Goal: Obtain resource: Obtain resource

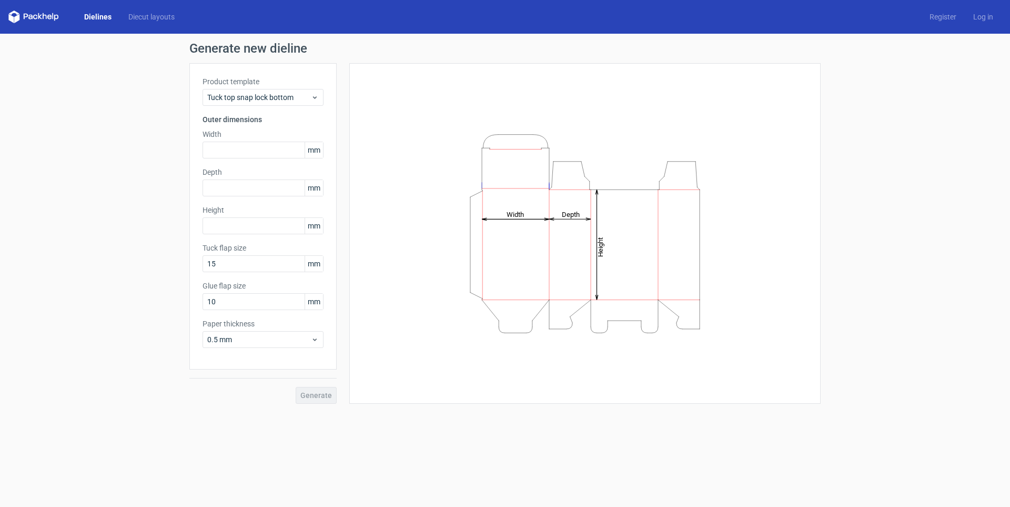
click at [58, 195] on div "Generate new dieline Product template Tuck top snap lock bottom Outer dimension…" at bounding box center [505, 223] width 1010 height 378
click at [318, 96] on icon at bounding box center [315, 97] width 8 height 8
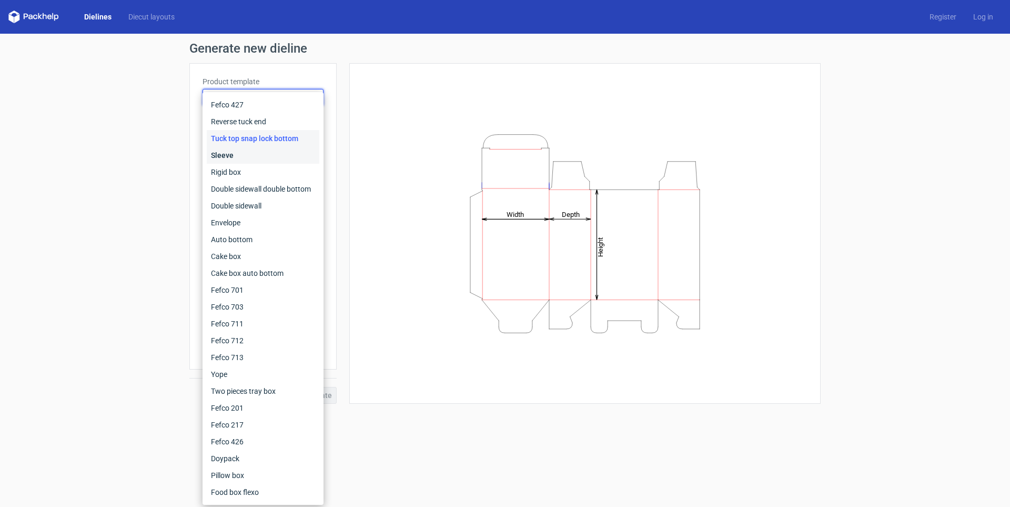
click at [291, 160] on div "Sleeve" at bounding box center [263, 155] width 113 height 17
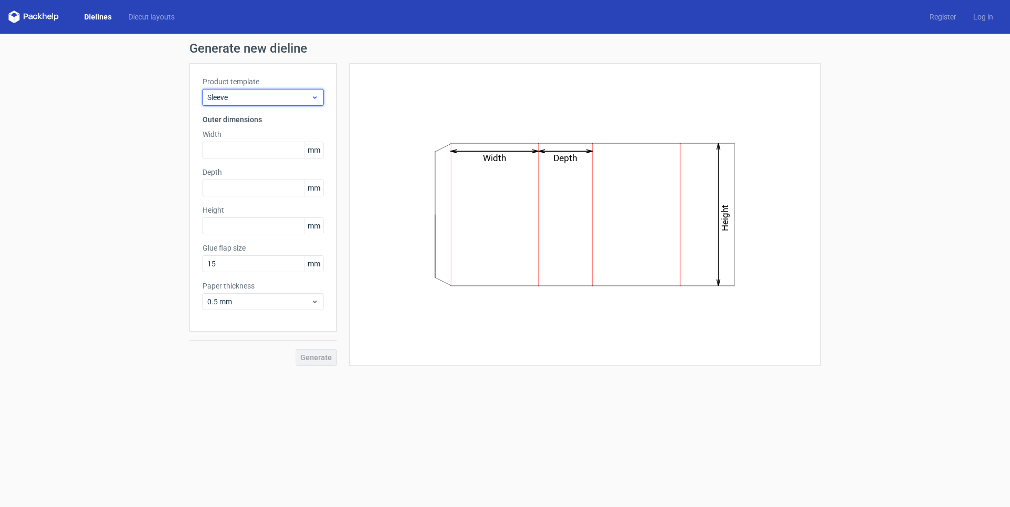
click at [297, 98] on span "Sleeve" at bounding box center [259, 97] width 104 height 11
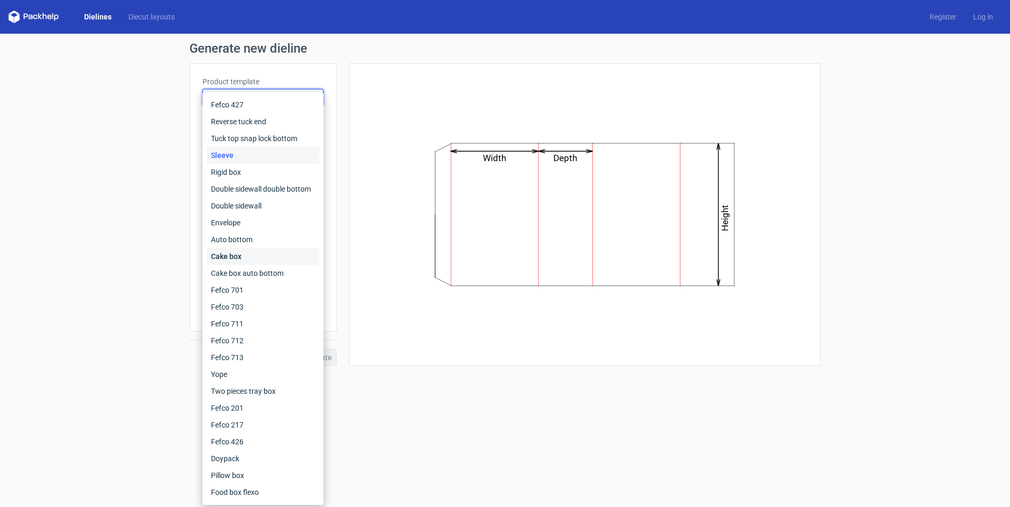
click at [295, 249] on div "Cake box" at bounding box center [263, 256] width 113 height 17
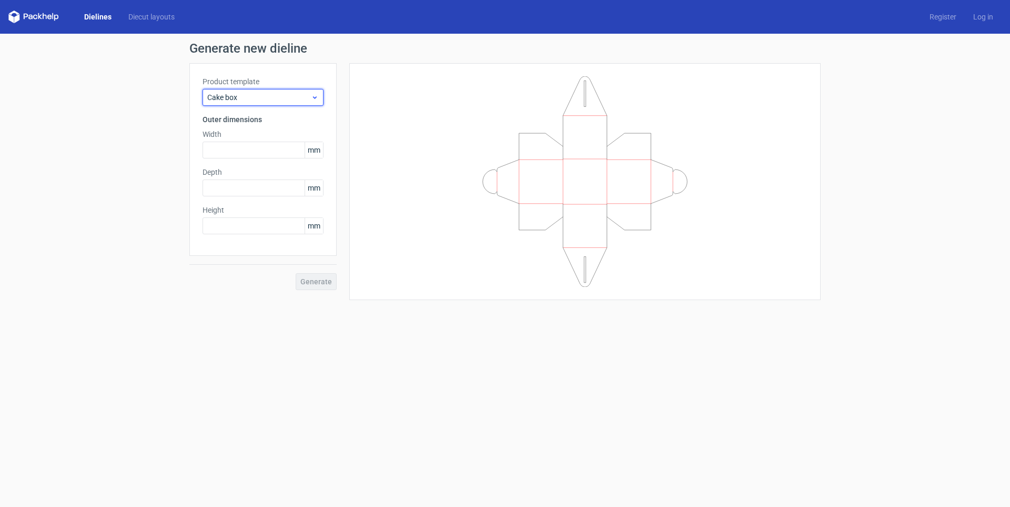
click at [301, 95] on span "Cake box" at bounding box center [259, 97] width 104 height 11
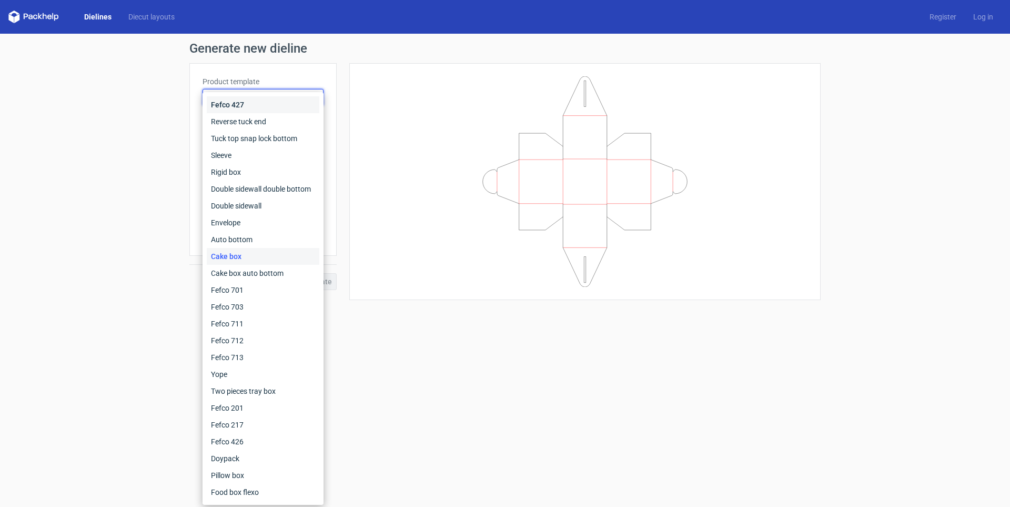
click at [290, 112] on div "Fefco 427" at bounding box center [263, 104] width 113 height 17
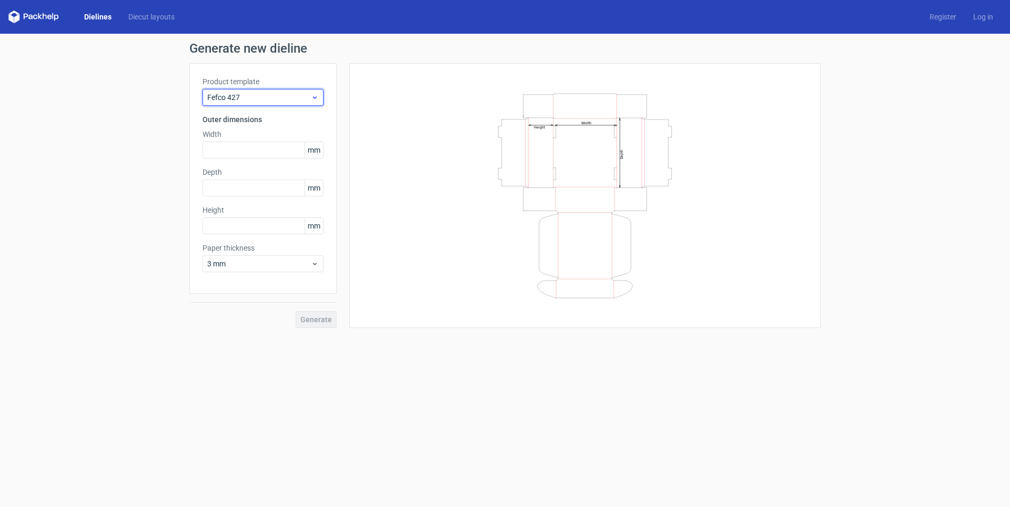
click at [282, 99] on span "Fefco 427" at bounding box center [259, 97] width 104 height 11
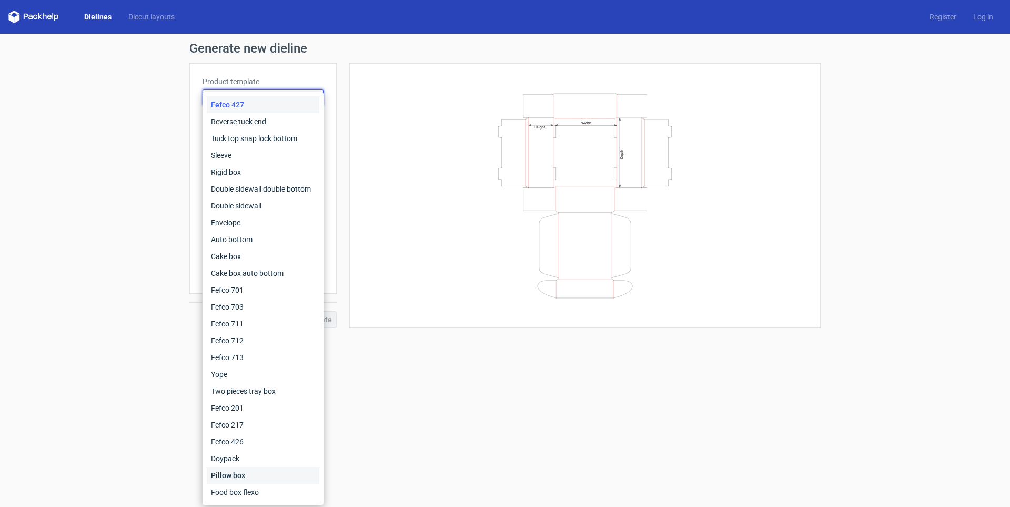
click at [254, 477] on div "Pillow box" at bounding box center [263, 475] width 113 height 17
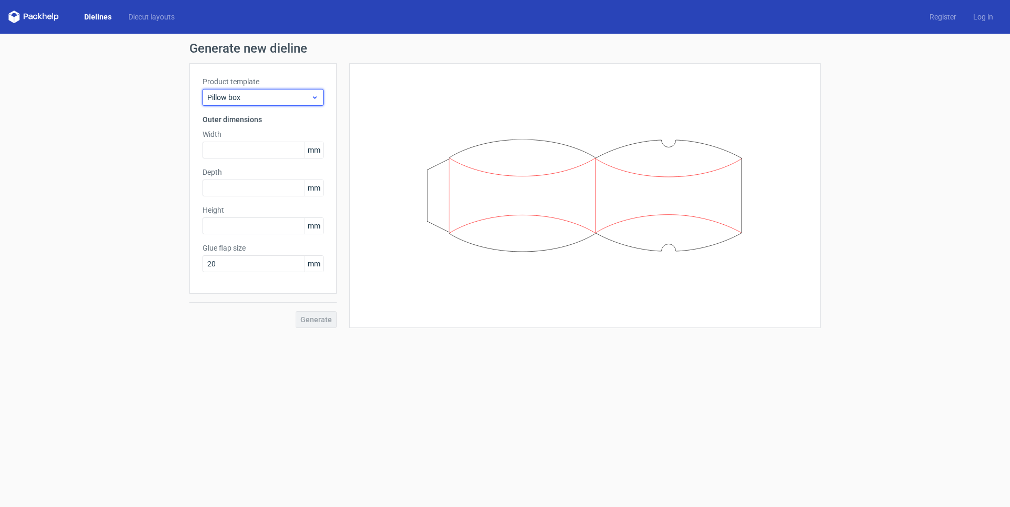
click at [258, 95] on span "Pillow box" at bounding box center [259, 97] width 104 height 11
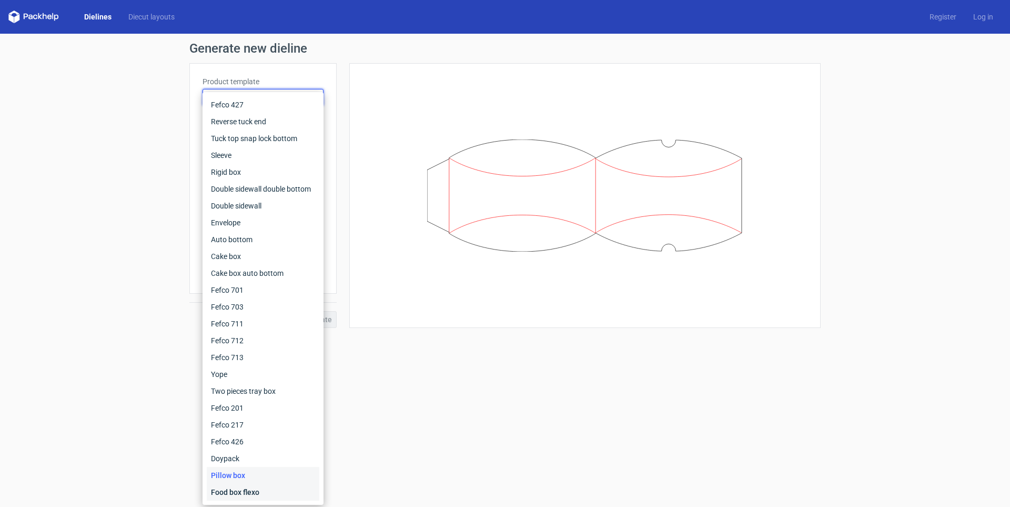
click at [244, 497] on div "Food box flexo" at bounding box center [263, 491] width 113 height 17
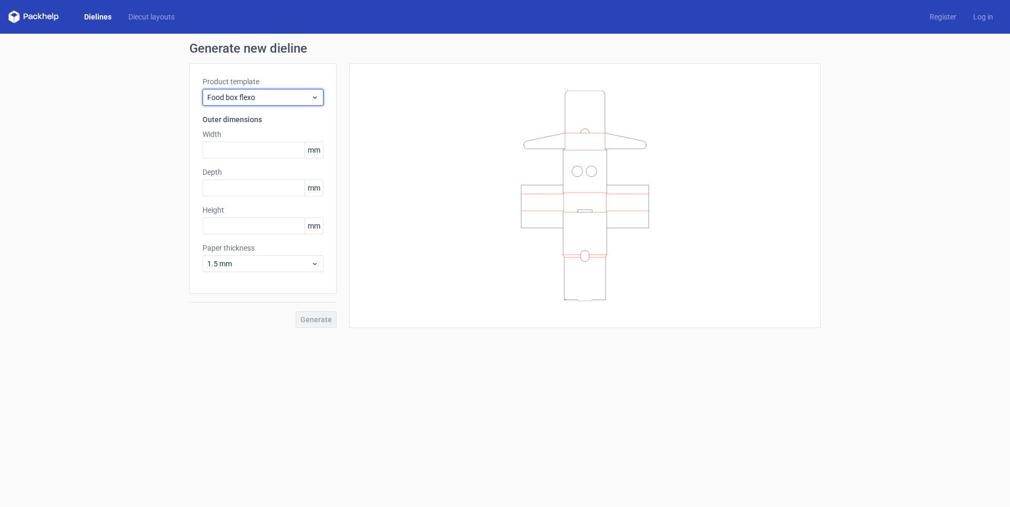
click at [271, 99] on span "Food box flexo" at bounding box center [259, 97] width 104 height 11
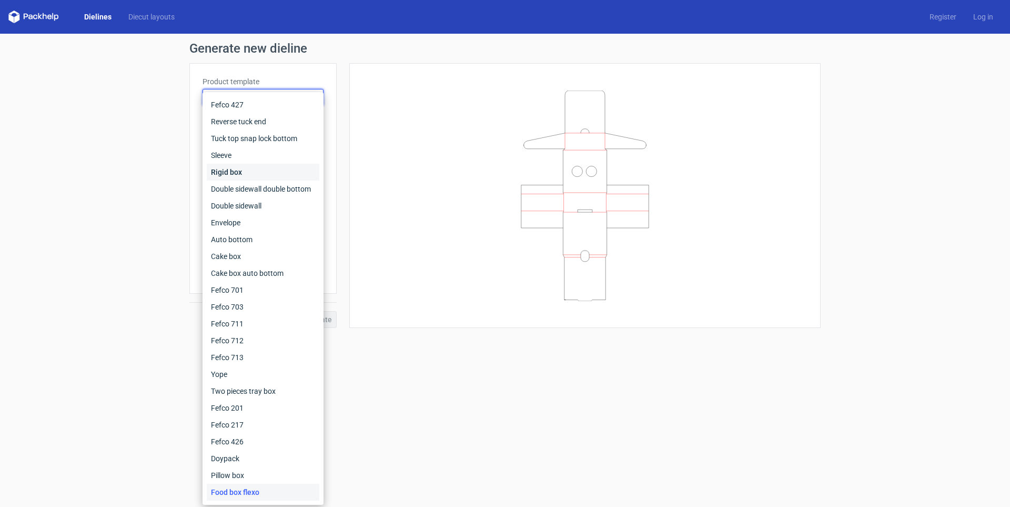
click at [267, 173] on div "Rigid box" at bounding box center [263, 172] width 113 height 17
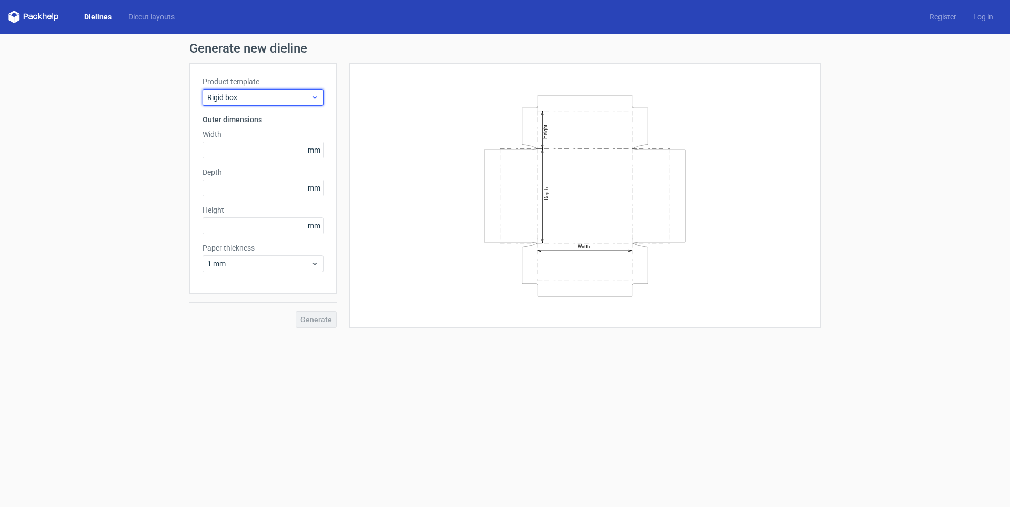
click at [249, 93] on span "Rigid box" at bounding box center [259, 97] width 104 height 11
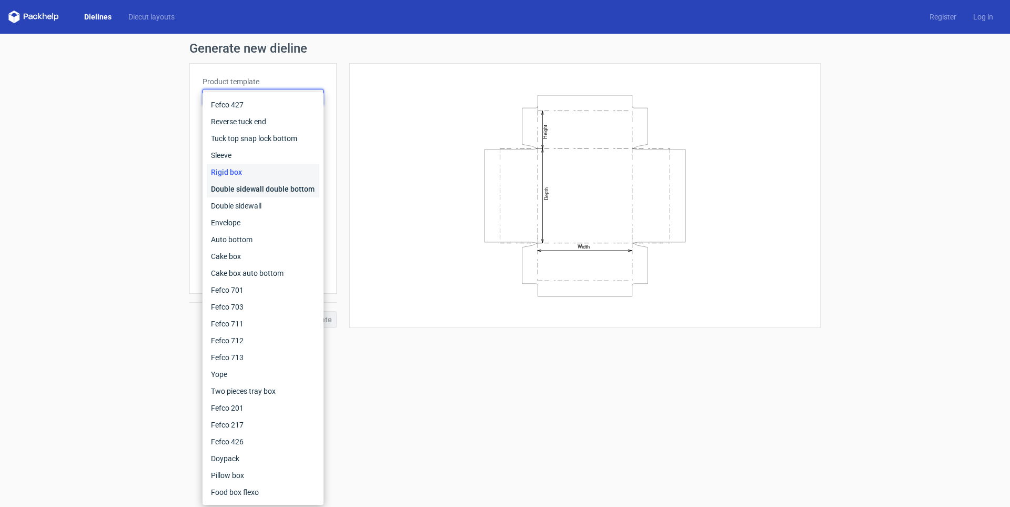
click at [276, 190] on div "Double sidewall double bottom" at bounding box center [263, 188] width 113 height 17
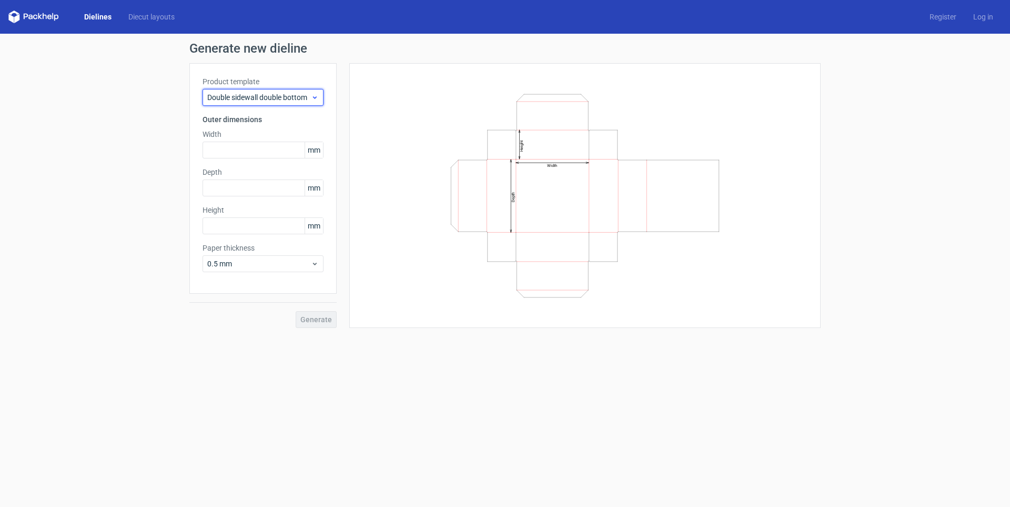
click at [247, 89] on div "Double sidewall double bottom" at bounding box center [263, 97] width 121 height 17
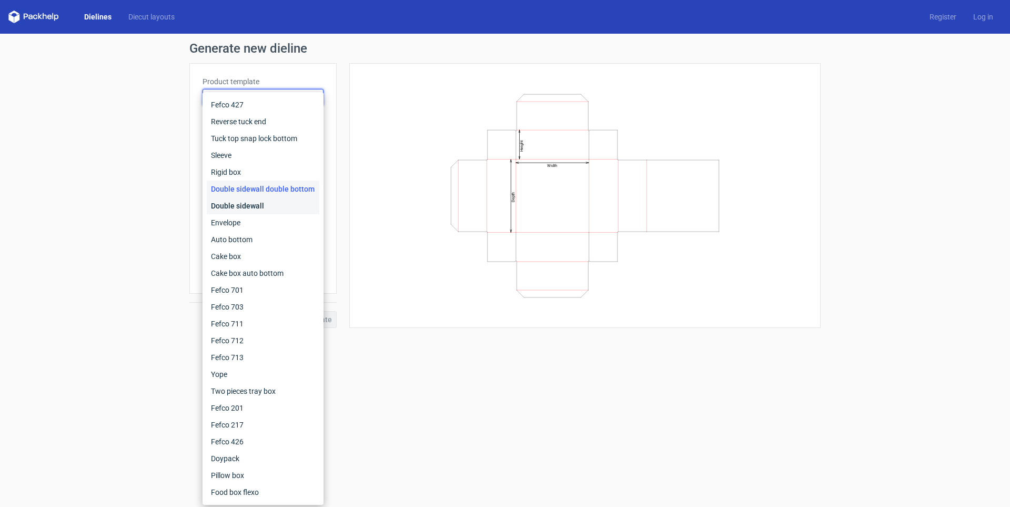
click at [261, 209] on div "Double sidewall" at bounding box center [263, 205] width 113 height 17
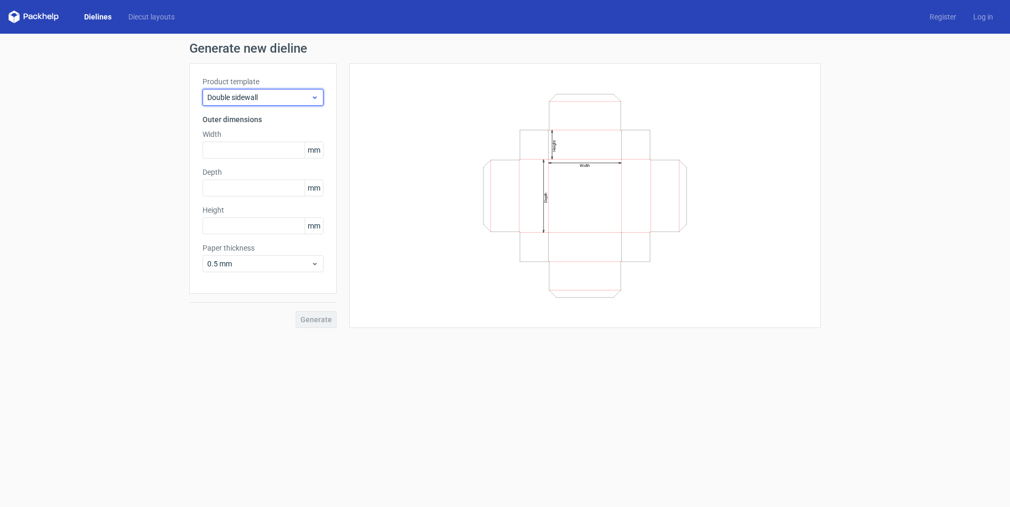
click at [259, 97] on span "Double sidewall" at bounding box center [259, 97] width 104 height 11
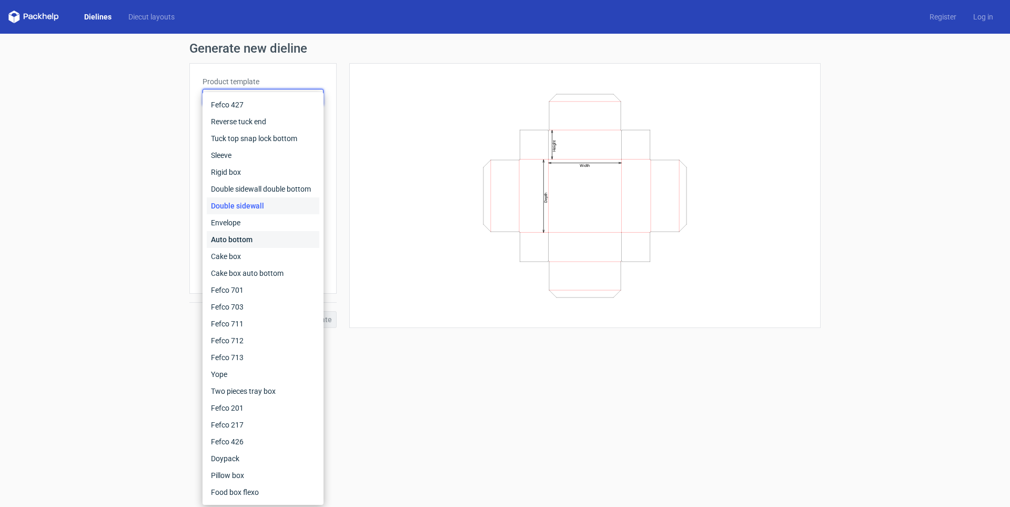
click at [286, 233] on div "Auto bottom" at bounding box center [263, 239] width 113 height 17
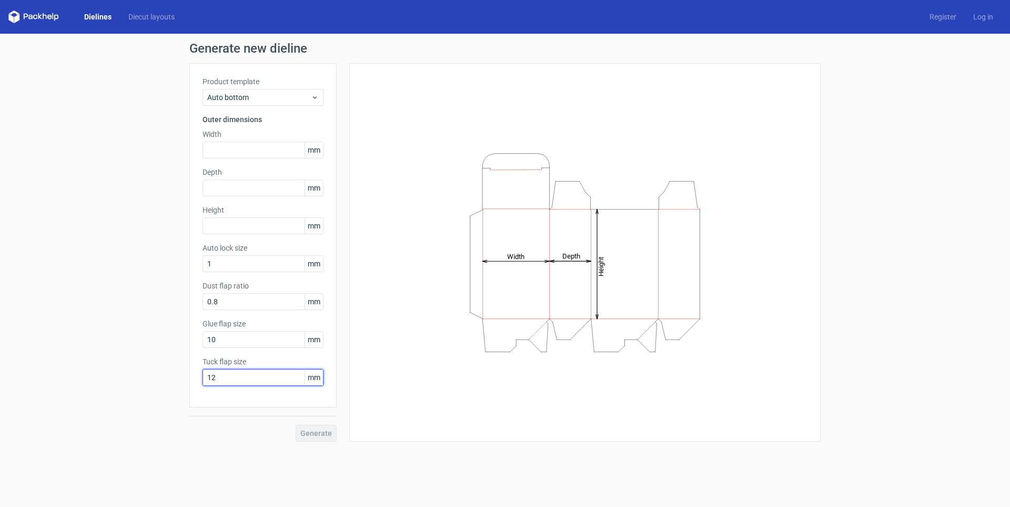
click at [256, 374] on input "12" at bounding box center [263, 377] width 121 height 17
type input "10"
click at [256, 403] on div "Product template Auto bottom Outer dimensions Width mm Depth mm Height mm Auto …" at bounding box center [262, 235] width 147 height 344
click at [233, 146] on input "text" at bounding box center [263, 150] width 121 height 17
type input "1"
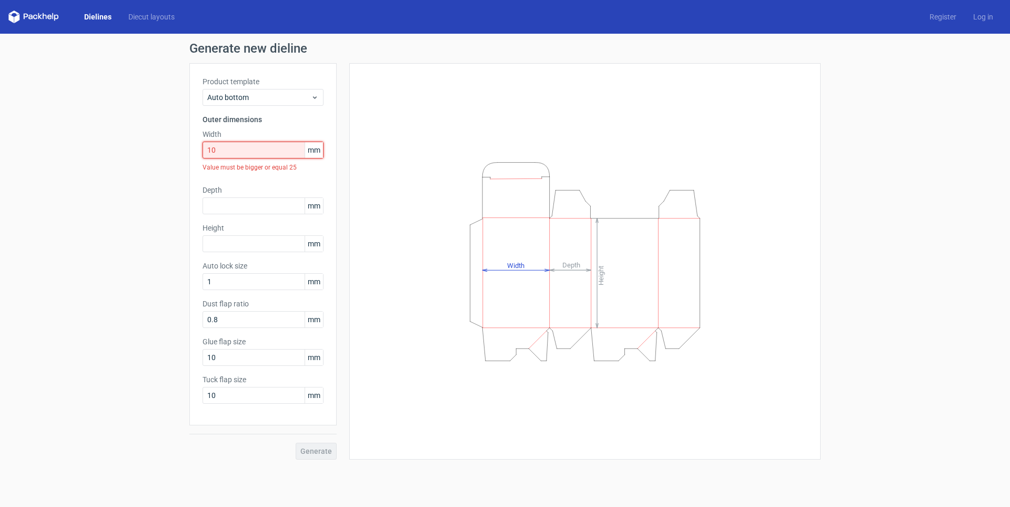
drag, startPoint x: 241, startPoint y: 149, endPoint x: 186, endPoint y: 149, distance: 55.2
click at [186, 149] on div "Generate new dieline Product template Auto bottom Outer dimensions Width 10 mm …" at bounding box center [505, 251] width 1010 height 434
drag, startPoint x: 249, startPoint y: 150, endPoint x: 163, endPoint y: 156, distance: 86.4
click at [163, 156] on div "Generate new dieline Product template Auto bottom Outer dimensions Width 1025 m…" at bounding box center [505, 251] width 1010 height 434
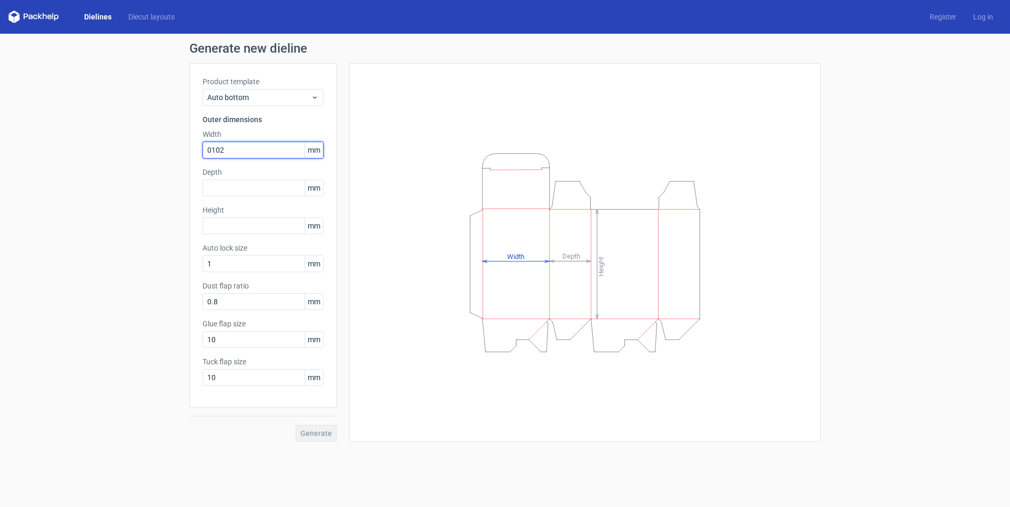
type input "0102"
click at [257, 229] on input "text" at bounding box center [263, 225] width 121 height 17
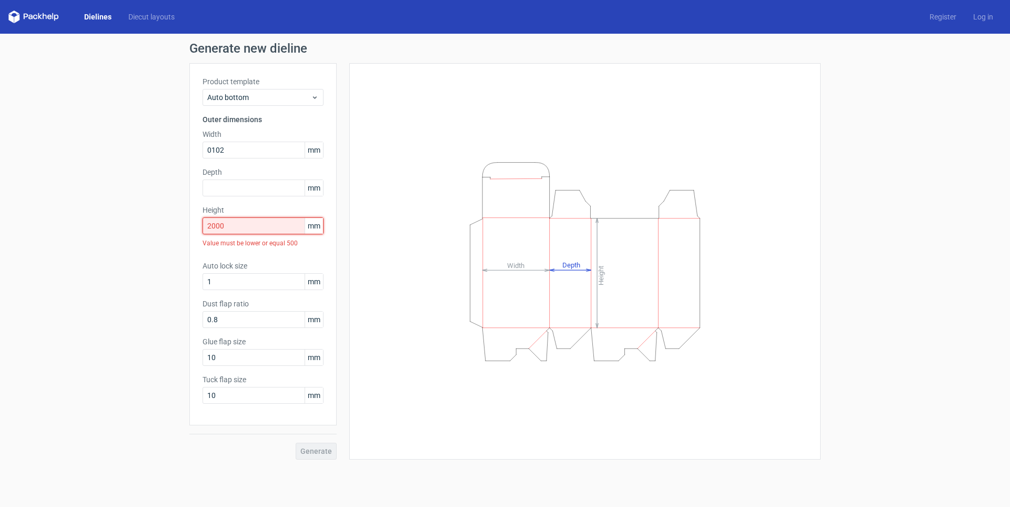
click at [257, 229] on input "2000" at bounding box center [263, 225] width 121 height 17
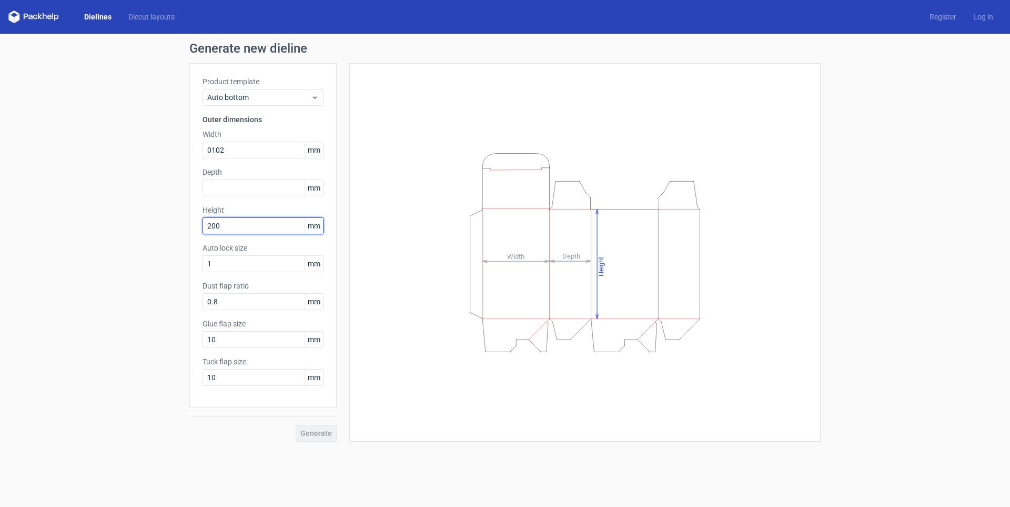
type input "200"
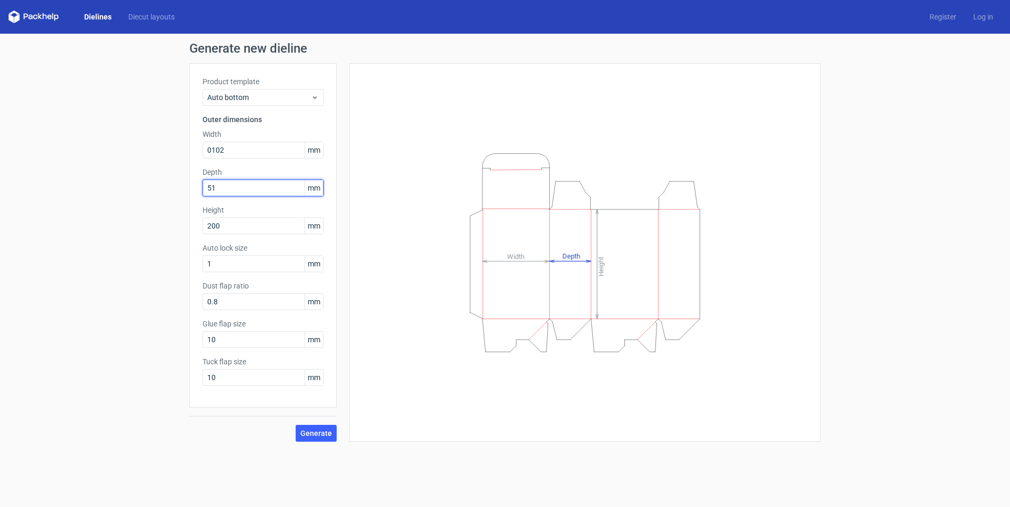
type input "51"
click at [106, 287] on div "Generate new dieline Product template Auto bottom Outer dimensions Width 0102 m…" at bounding box center [505, 242] width 1010 height 416
click at [267, 98] on span "Auto bottom" at bounding box center [259, 97] width 104 height 11
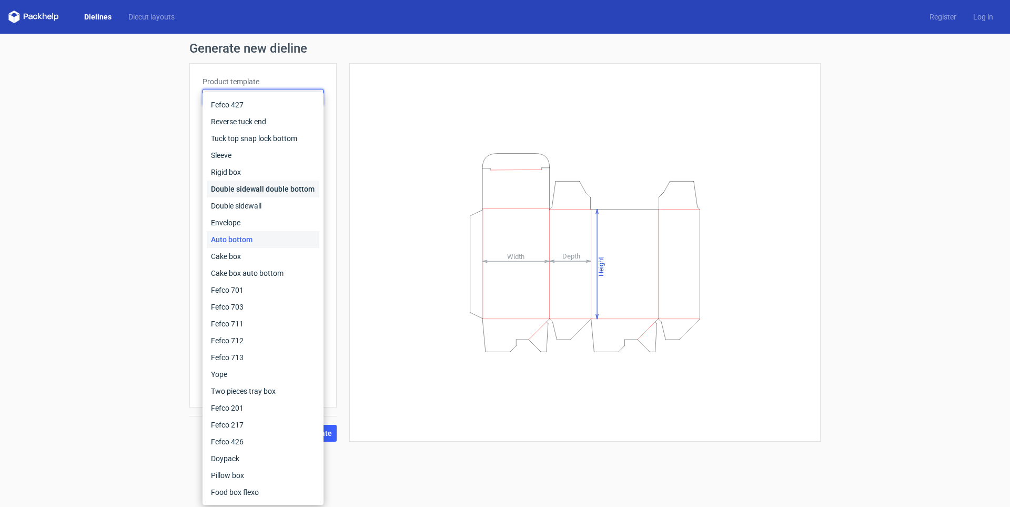
click at [291, 191] on div "Double sidewall double bottom" at bounding box center [263, 188] width 113 height 17
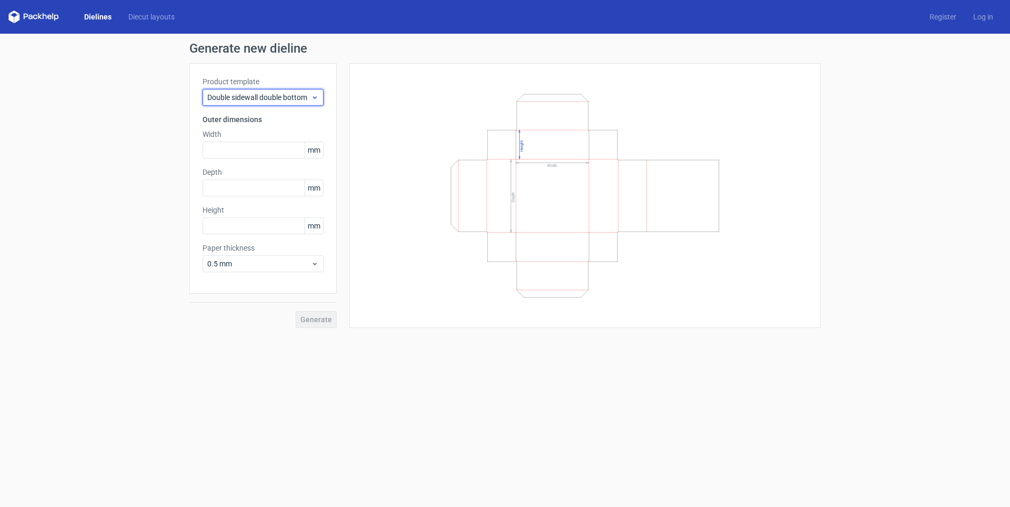
click at [288, 95] on span "Double sidewall double bottom" at bounding box center [259, 97] width 104 height 11
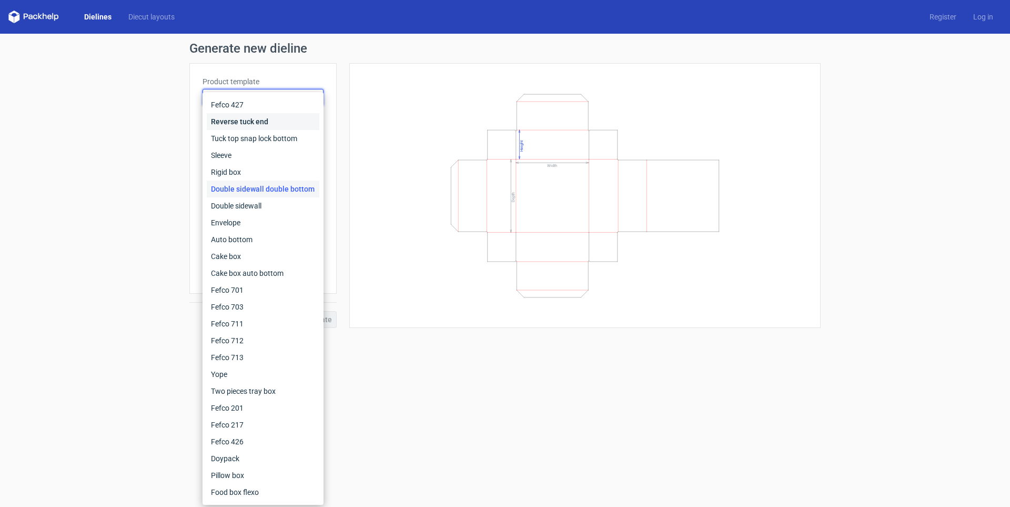
click at [275, 122] on div "Reverse tuck end" at bounding box center [263, 121] width 113 height 17
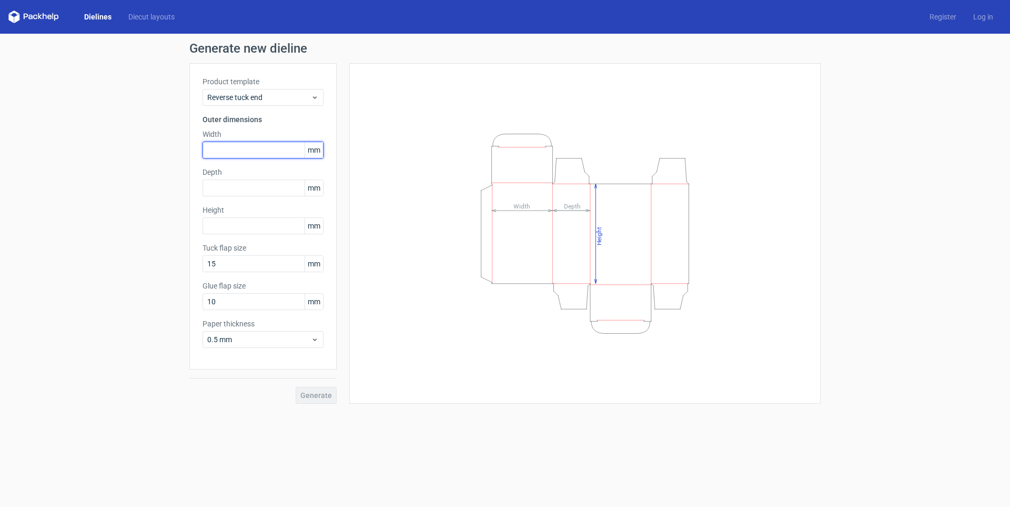
click at [276, 147] on input "text" at bounding box center [263, 150] width 121 height 17
drag, startPoint x: 254, startPoint y: 152, endPoint x: 195, endPoint y: 158, distance: 59.8
click at [195, 158] on div "Product template Reverse tuck end Outer dimensions Width 51 mm Depth mm Height …" at bounding box center [262, 216] width 147 height 306
type input "102"
type input "51"
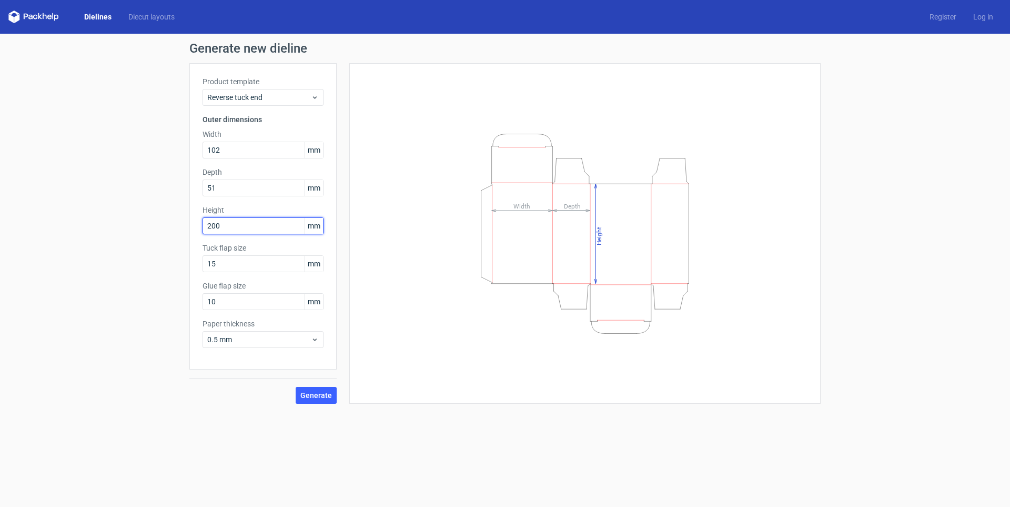
type input "200"
click at [320, 391] on span "Generate" at bounding box center [316, 394] width 32 height 7
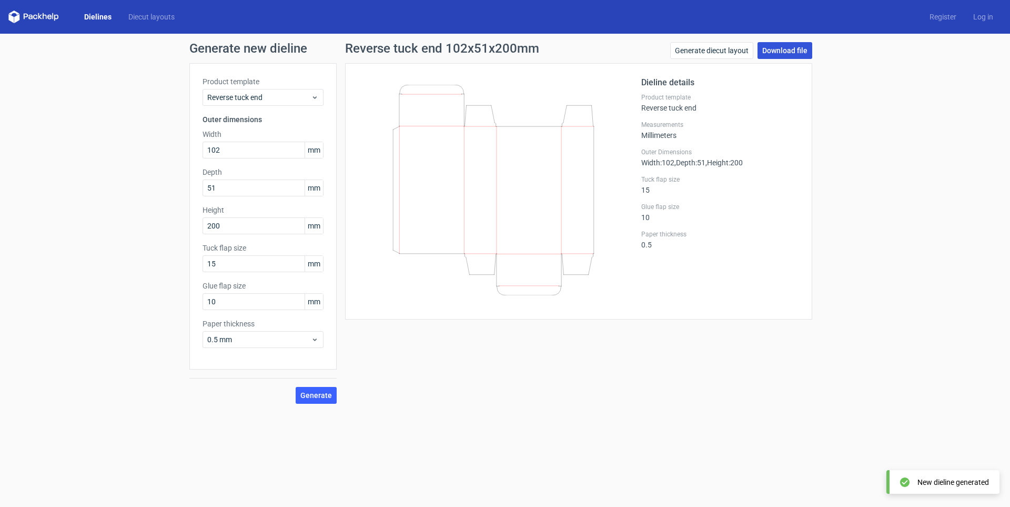
click at [785, 46] on link "Download file" at bounding box center [785, 50] width 55 height 17
click at [127, 130] on div "Generate new dieline Product template Reverse tuck end Outer dimensions Width 1…" at bounding box center [505, 223] width 1010 height 378
click at [710, 53] on link "Generate diecut layout" at bounding box center [711, 50] width 83 height 17
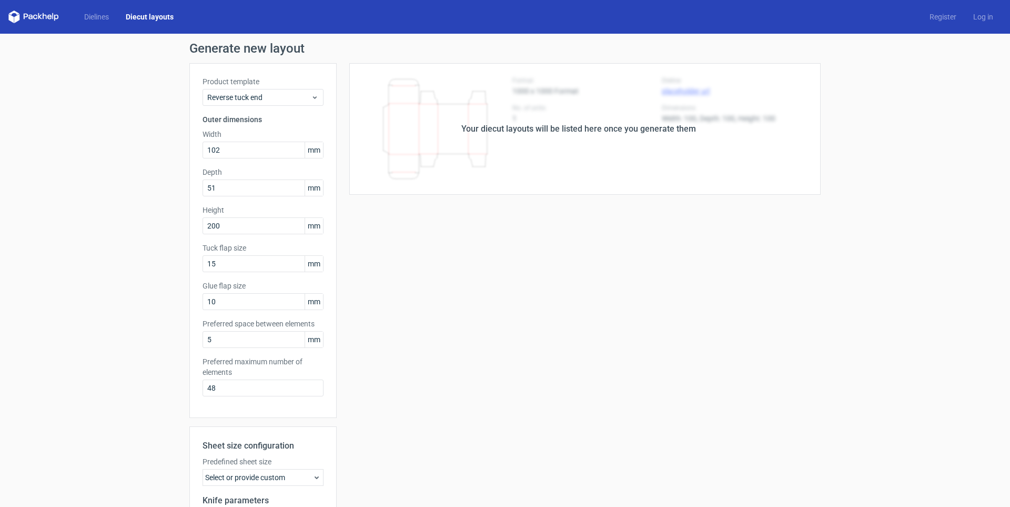
click at [553, 154] on div "Your diecut layouts will be listed here once you generate them" at bounding box center [579, 129] width 484 height 132
click at [486, 274] on div "Your diecut layouts will be listed here once you generate them Height Depth Wid…" at bounding box center [579, 348] width 484 height 571
click at [252, 150] on input "102" at bounding box center [263, 150] width 121 height 17
click at [268, 92] on span "Reverse tuck end" at bounding box center [259, 97] width 104 height 11
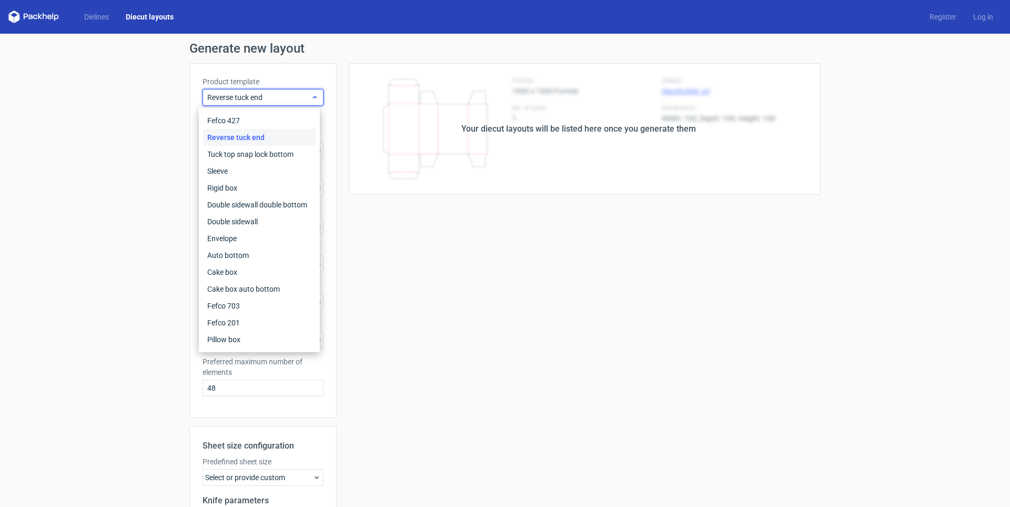
click at [268, 92] on span "Reverse tuck end" at bounding box center [259, 97] width 104 height 11
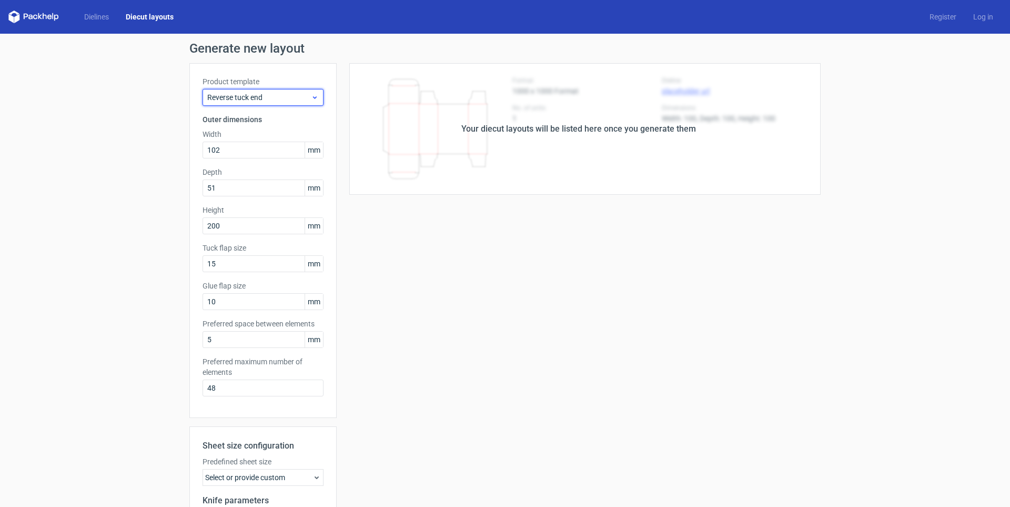
click at [291, 95] on span "Reverse tuck end" at bounding box center [259, 97] width 104 height 11
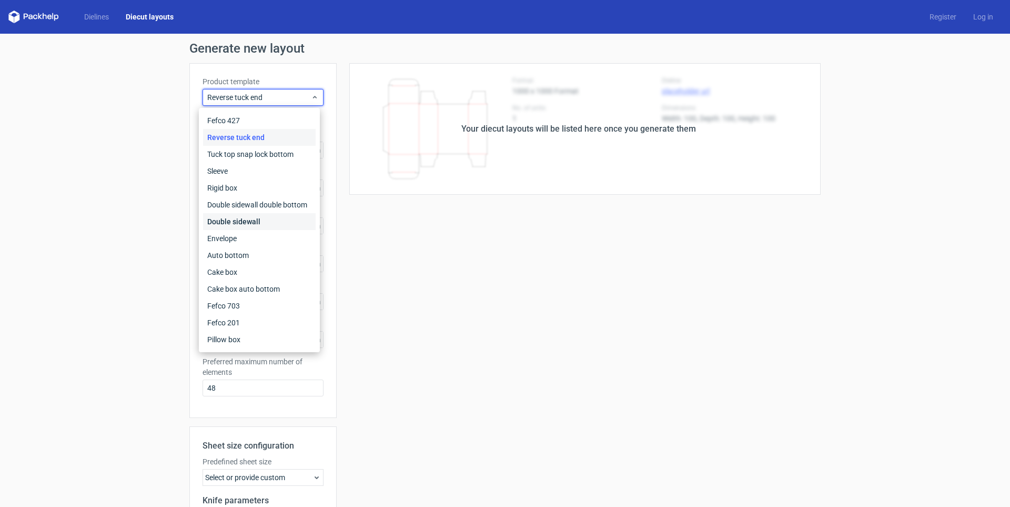
click at [265, 219] on div "Double sidewall" at bounding box center [259, 221] width 113 height 17
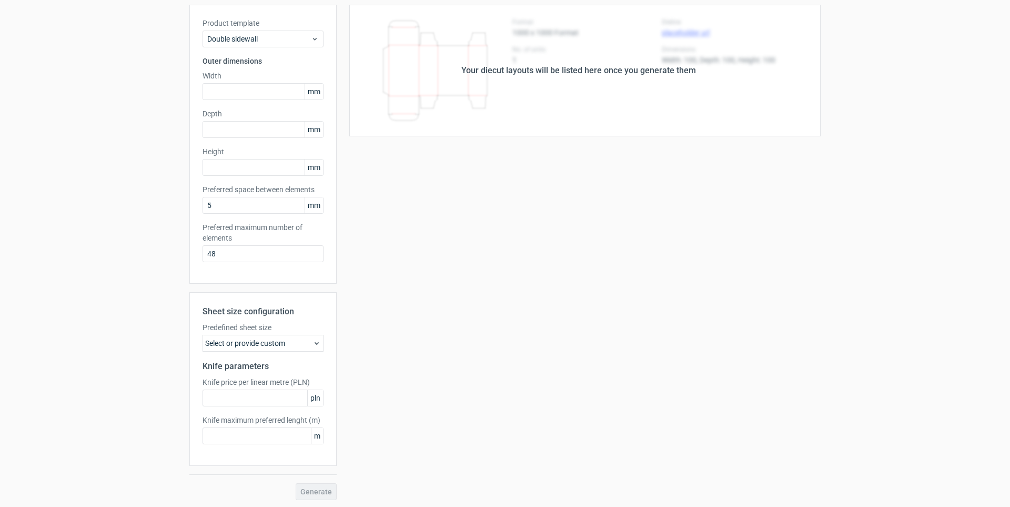
scroll to position [60, 0]
click at [313, 340] on icon at bounding box center [316, 341] width 8 height 8
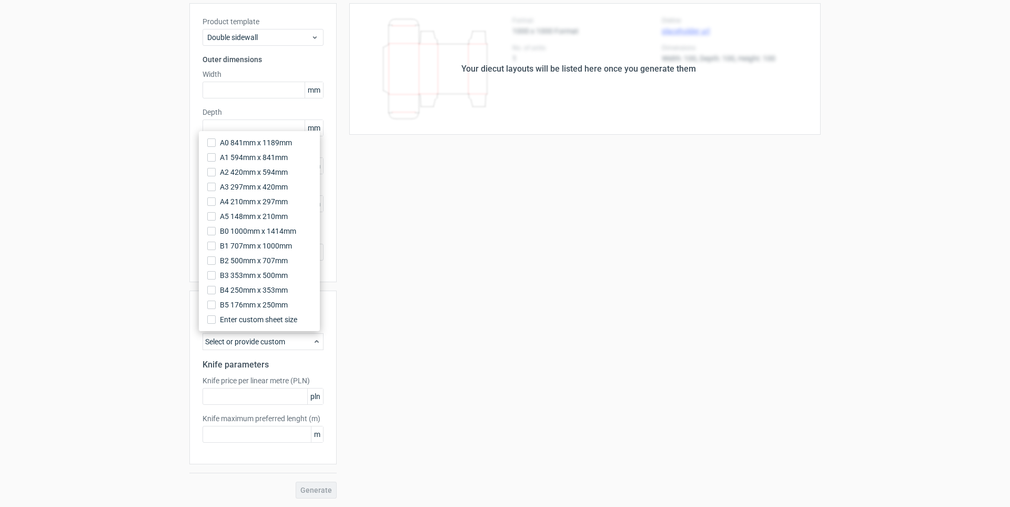
click at [315, 340] on use at bounding box center [317, 341] width 4 height 3
click at [298, 396] on input "text" at bounding box center [263, 396] width 121 height 17
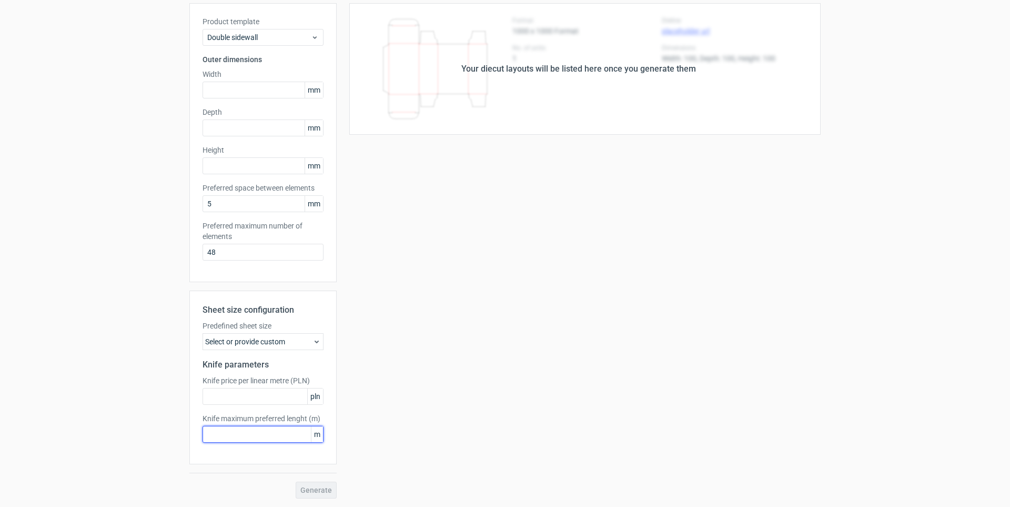
click at [255, 438] on input "text" at bounding box center [263, 434] width 121 height 17
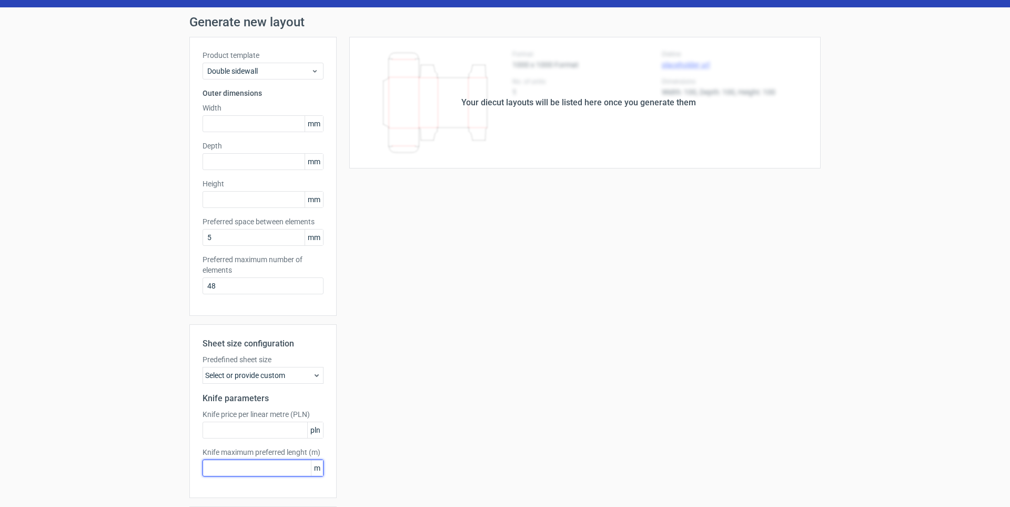
scroll to position [0, 0]
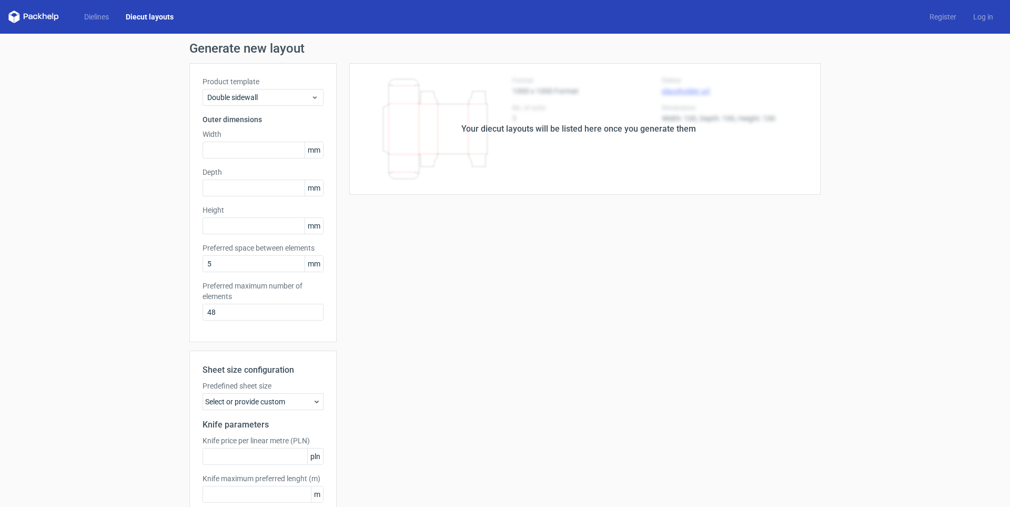
click at [149, 14] on link "Diecut layouts" at bounding box center [149, 17] width 65 height 11
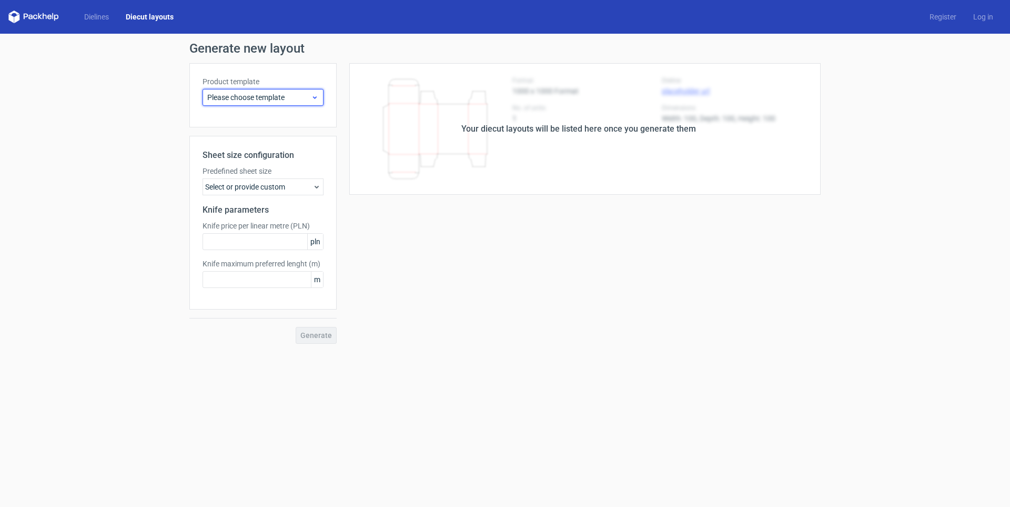
click at [288, 100] on span "Please choose template" at bounding box center [259, 97] width 104 height 11
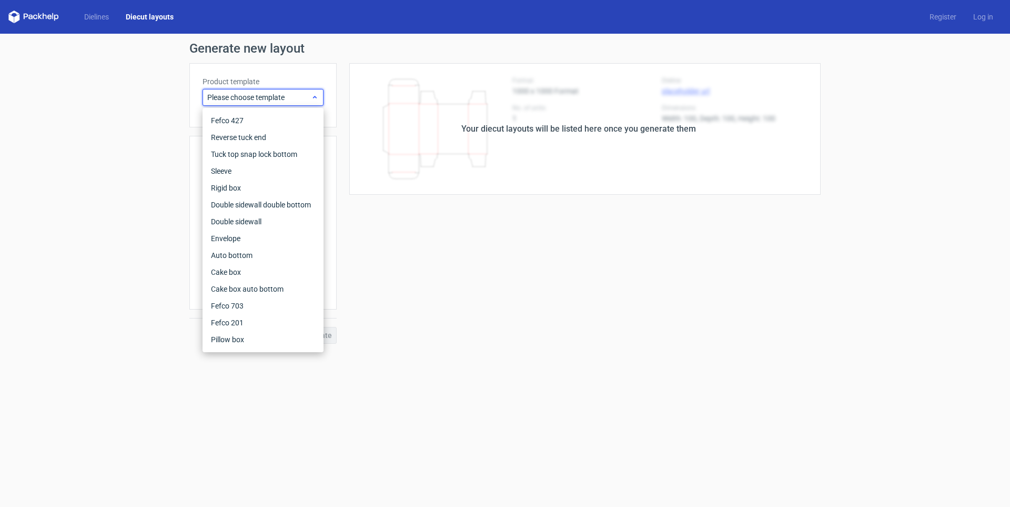
click at [288, 100] on span "Please choose template" at bounding box center [259, 97] width 104 height 11
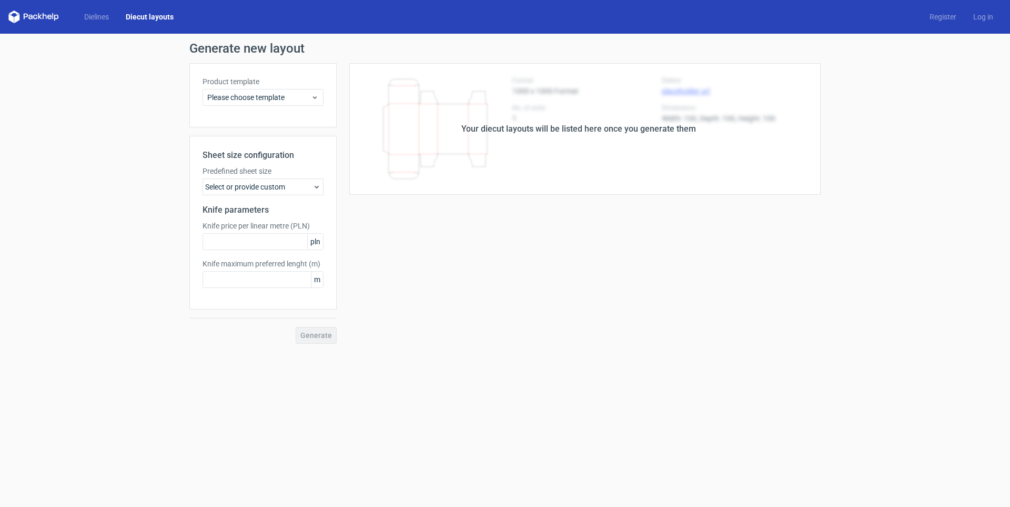
click at [388, 234] on div "Your diecut layouts will be listed here once you generate them Height Depth Wid…" at bounding box center [579, 203] width 484 height 280
click at [270, 187] on div "Select or provide custom" at bounding box center [263, 186] width 121 height 17
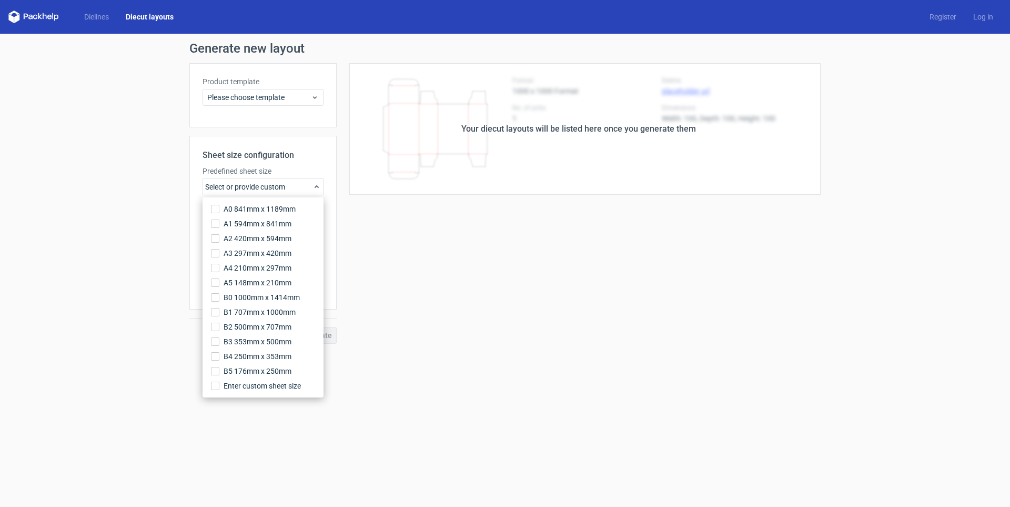
click at [270, 187] on div "Select or provide custom" at bounding box center [263, 186] width 121 height 17
click at [213, 265] on input "A4 210mm x 297mm" at bounding box center [215, 268] width 8 height 8
click at [380, 248] on div "Your diecut layouts will be listed here once you generate them Height Depth Wid…" at bounding box center [579, 203] width 484 height 280
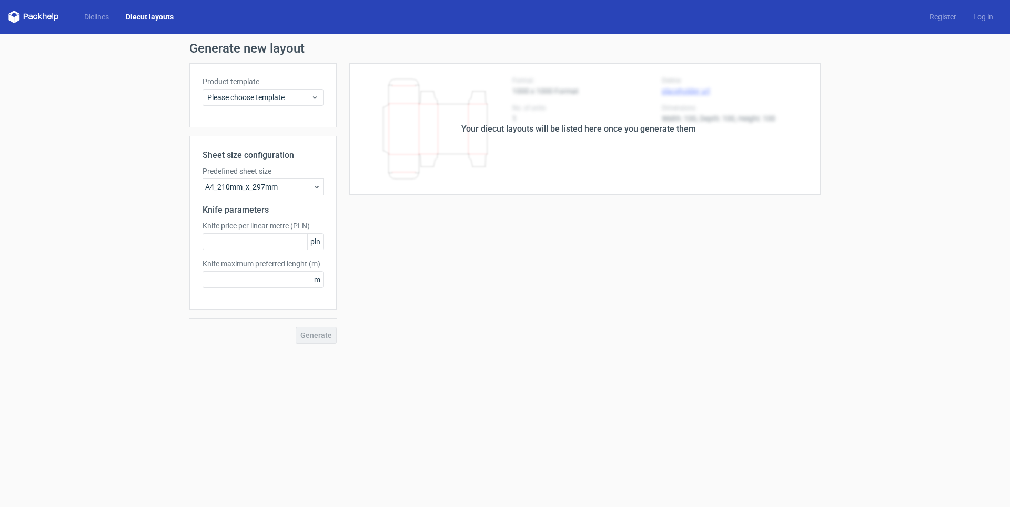
click at [300, 184] on div "A4_210mm_x_297mm" at bounding box center [263, 186] width 121 height 17
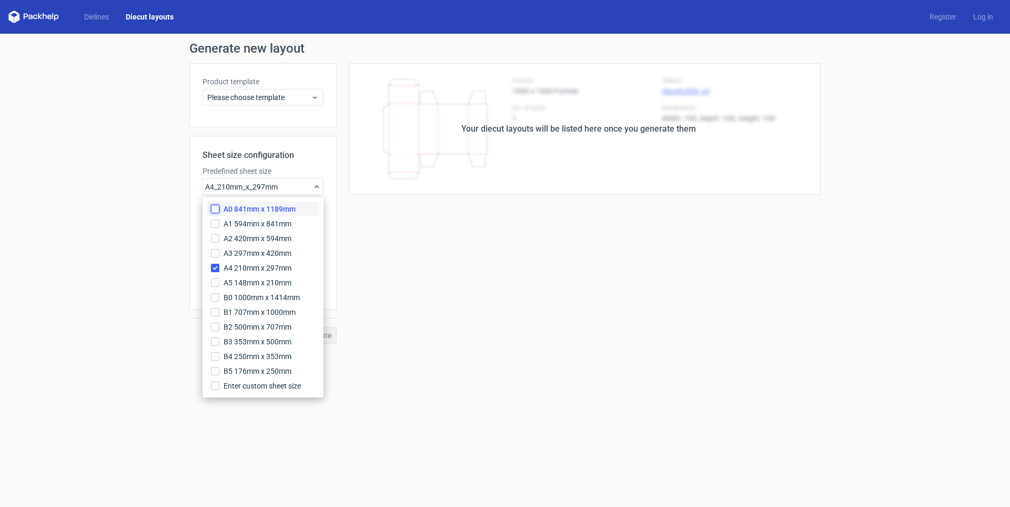
click at [215, 210] on input "A0 841mm x 1189mm" at bounding box center [215, 209] width 8 height 8
click at [216, 276] on input "A4 210mm x 297mm" at bounding box center [215, 277] width 8 height 8
click at [215, 210] on input "A0 841mm x 1189mm" at bounding box center [215, 209] width 8 height 8
click at [407, 273] on div "Your diecut layouts will be listed here once you generate them Height Depth Wid…" at bounding box center [579, 203] width 484 height 280
